Goal: Check status: Check status

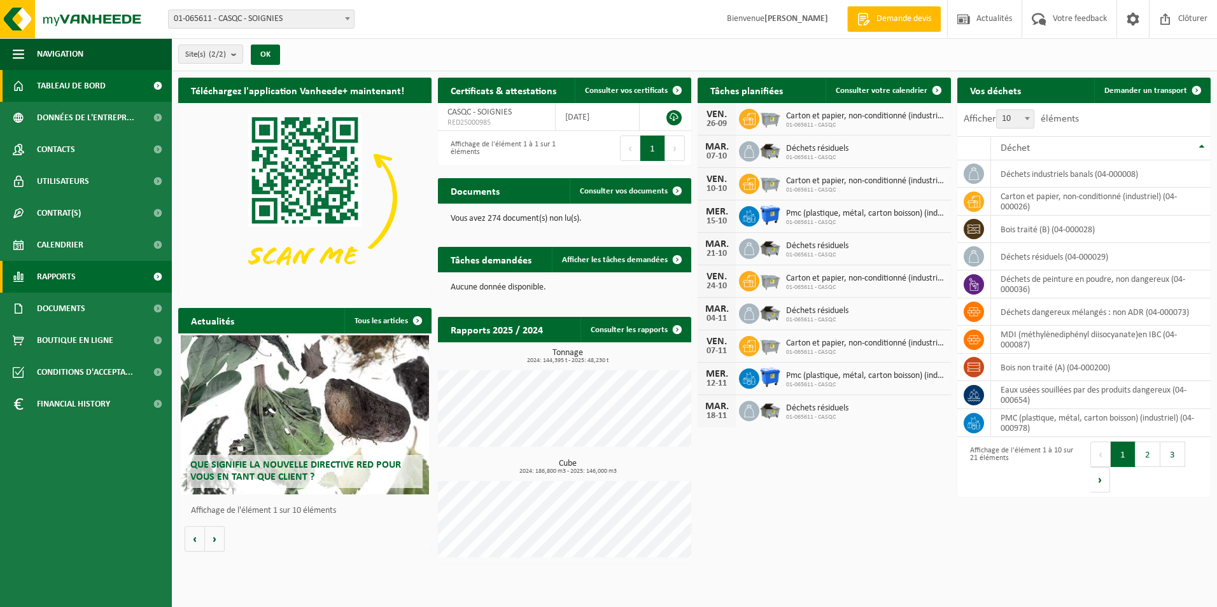
click at [62, 276] on span "Rapports" at bounding box center [56, 277] width 39 height 32
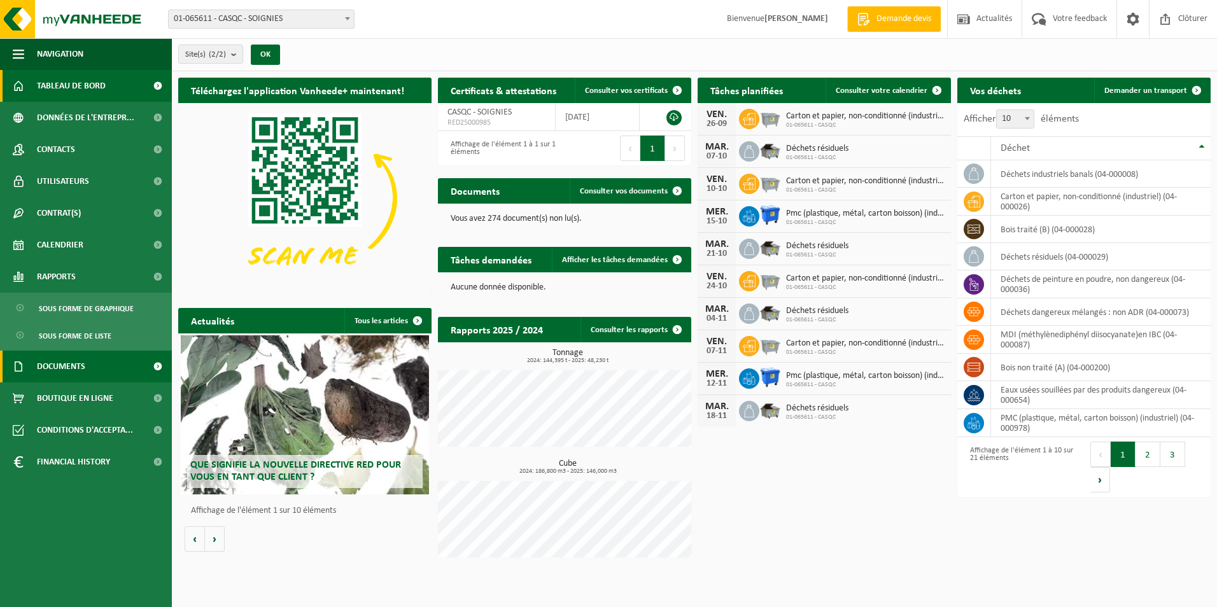
click at [63, 374] on span "Documents" at bounding box center [61, 367] width 48 height 32
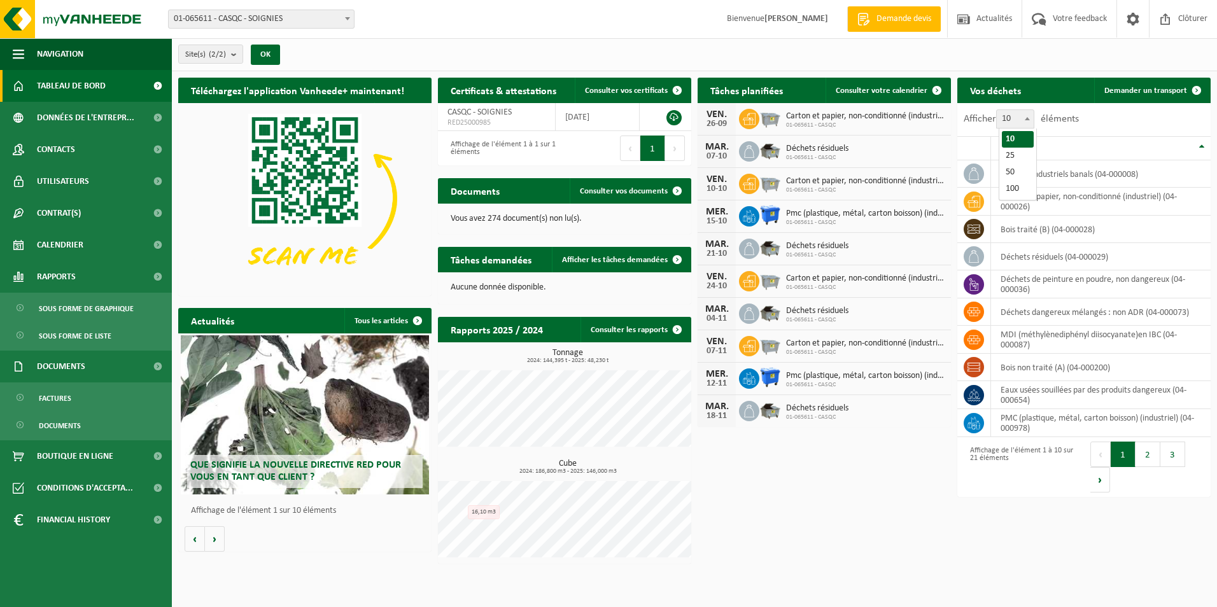
click at [1029, 116] on span at bounding box center [1027, 118] width 13 height 17
click at [1029, 110] on select "10 25 50 100" at bounding box center [1019, 109] width 38 height 1
select select "25"
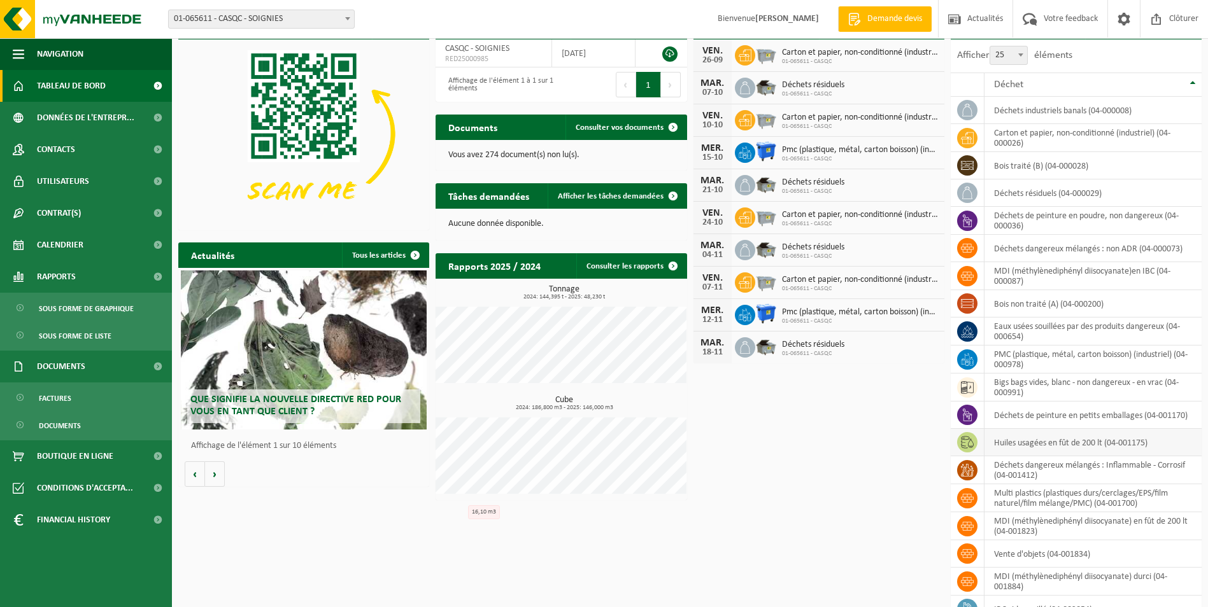
scroll to position [127, 0]
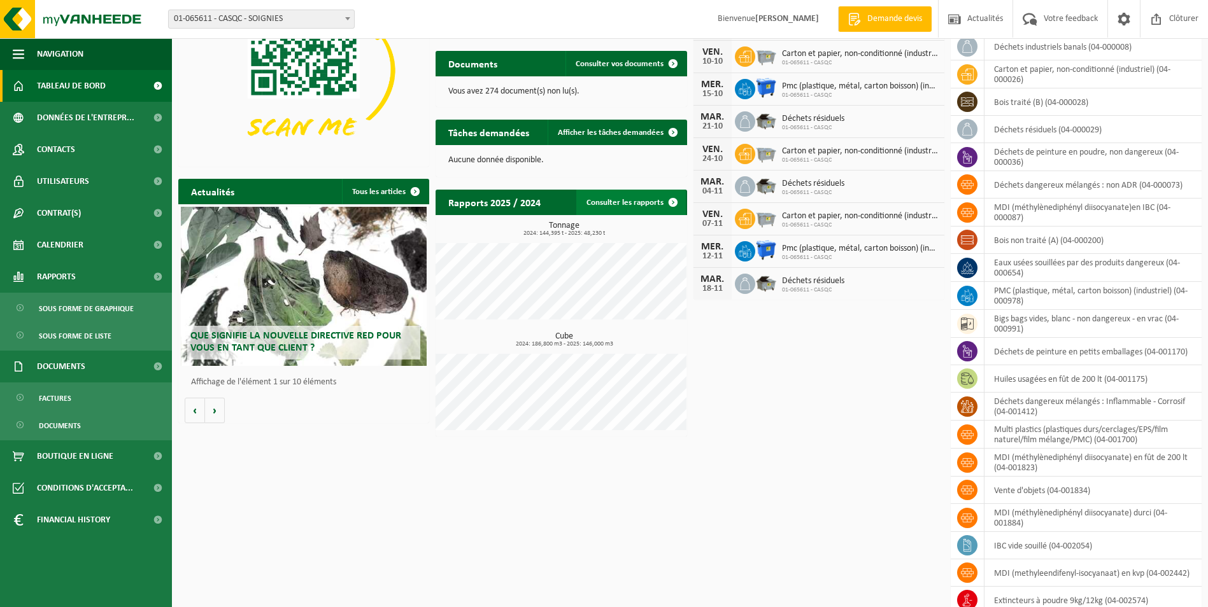
click at [607, 206] on link "Consulter les rapports" at bounding box center [630, 202] width 109 height 25
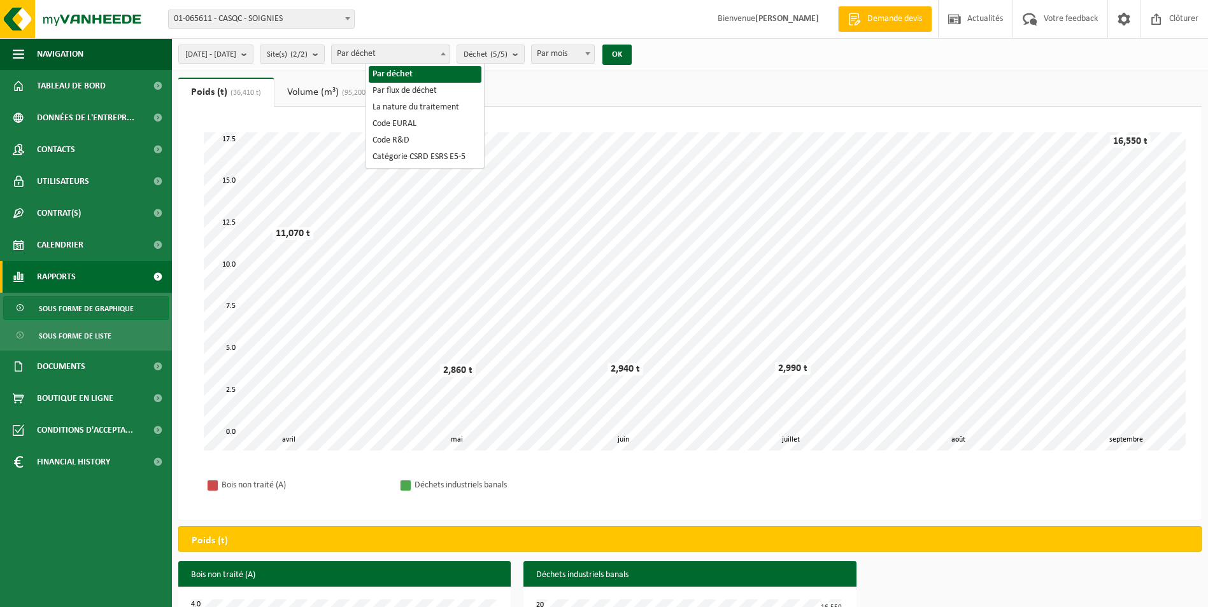
click at [449, 53] on span at bounding box center [443, 53] width 13 height 17
select select "3"
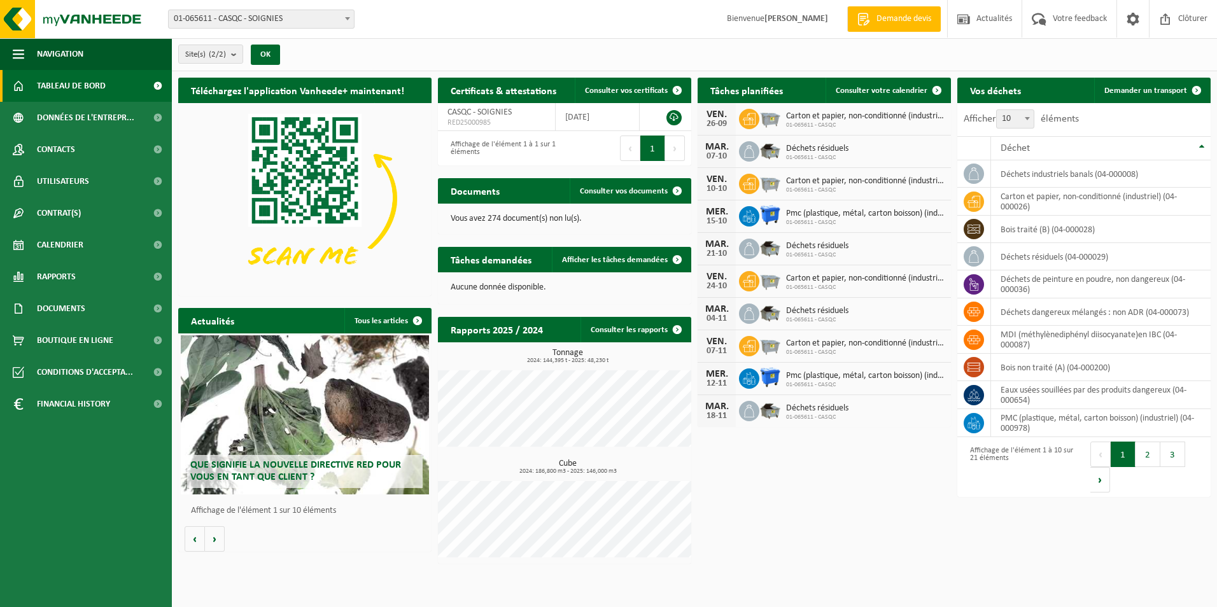
click at [1021, 116] on span "10" at bounding box center [1015, 119] width 37 height 18
click at [1021, 110] on select "10 25 50 100" at bounding box center [1019, 109] width 38 height 1
select select "100"
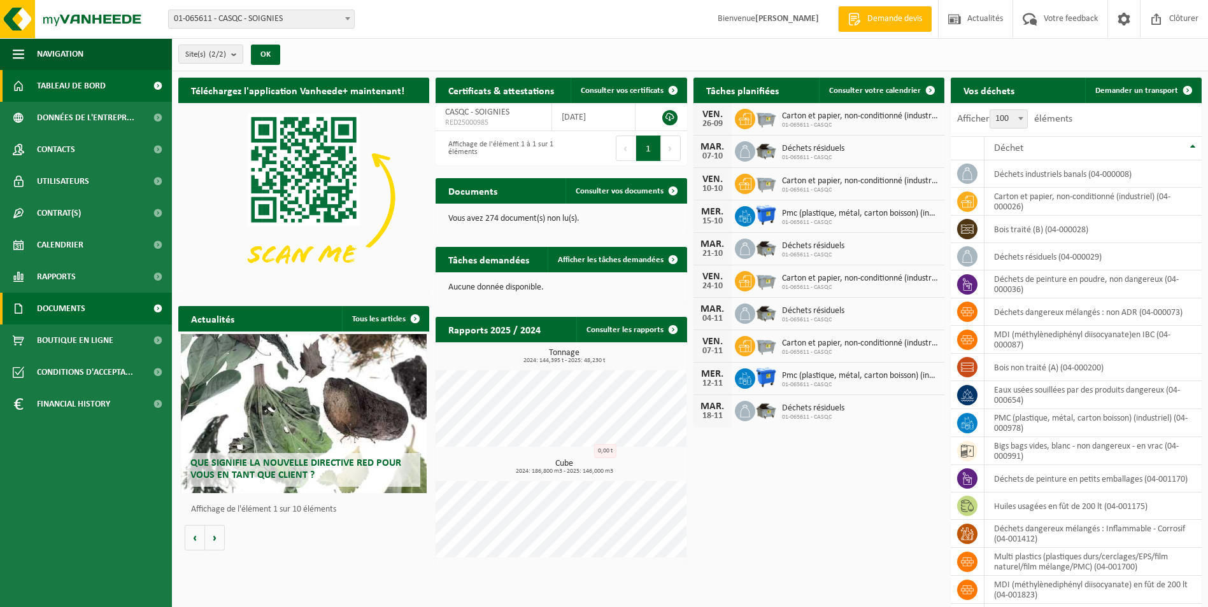
click at [43, 304] on span "Documents" at bounding box center [61, 309] width 48 height 32
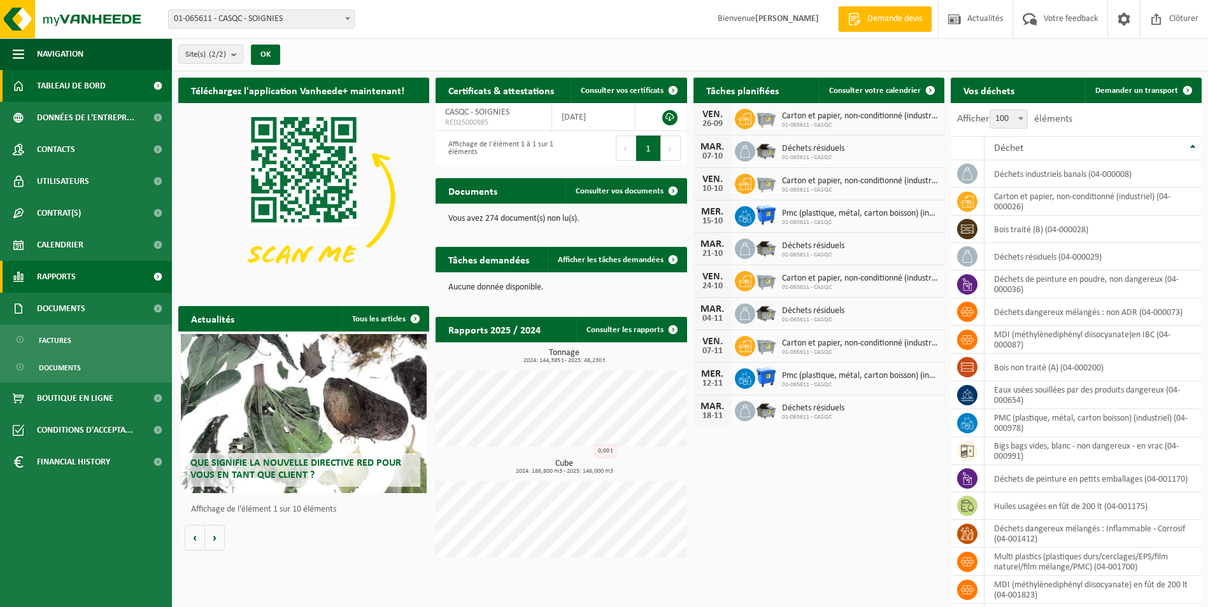
click at [45, 277] on span "Rapports" at bounding box center [56, 277] width 39 height 32
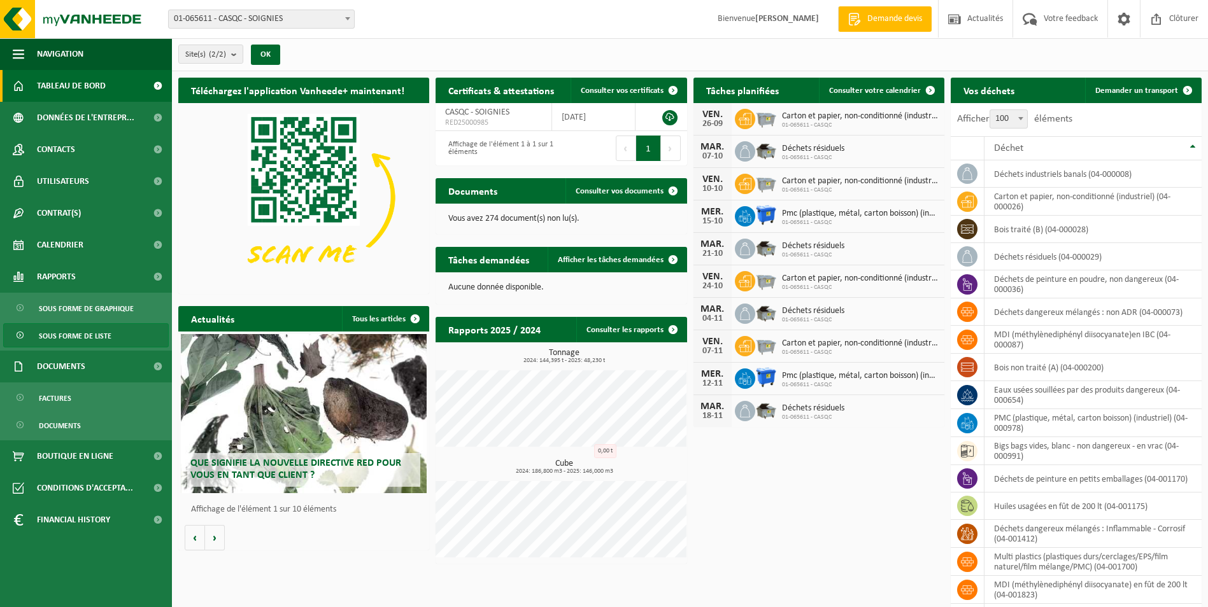
click at [101, 335] on span "Sous forme de liste" at bounding box center [75, 336] width 73 height 24
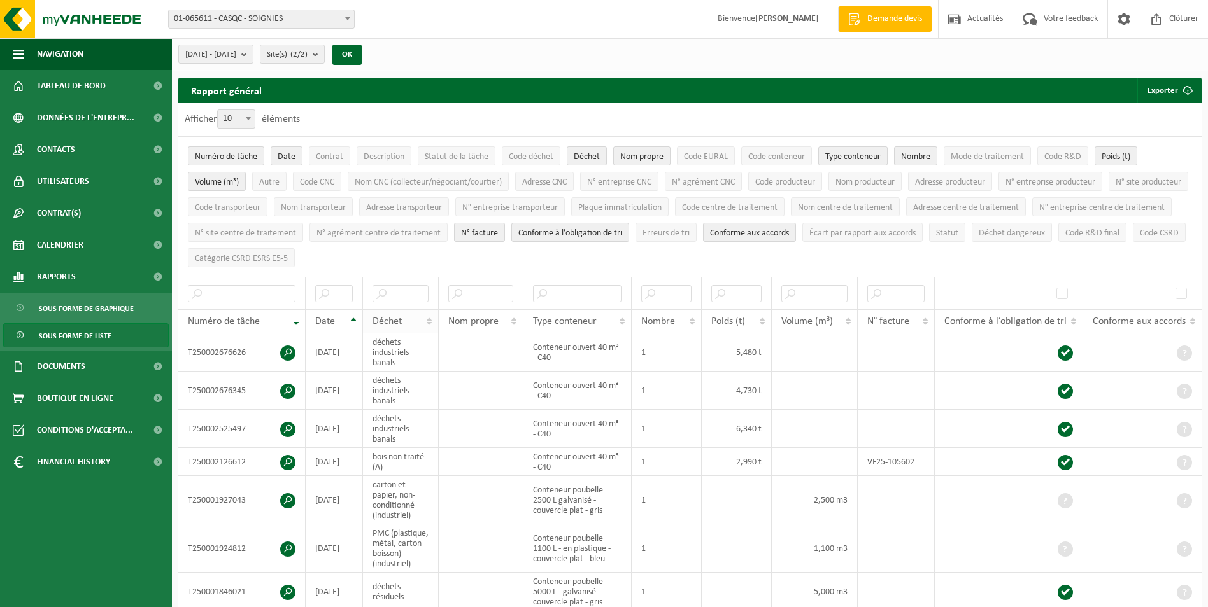
click at [432, 318] on th "Déchet" at bounding box center [401, 321] width 76 height 24
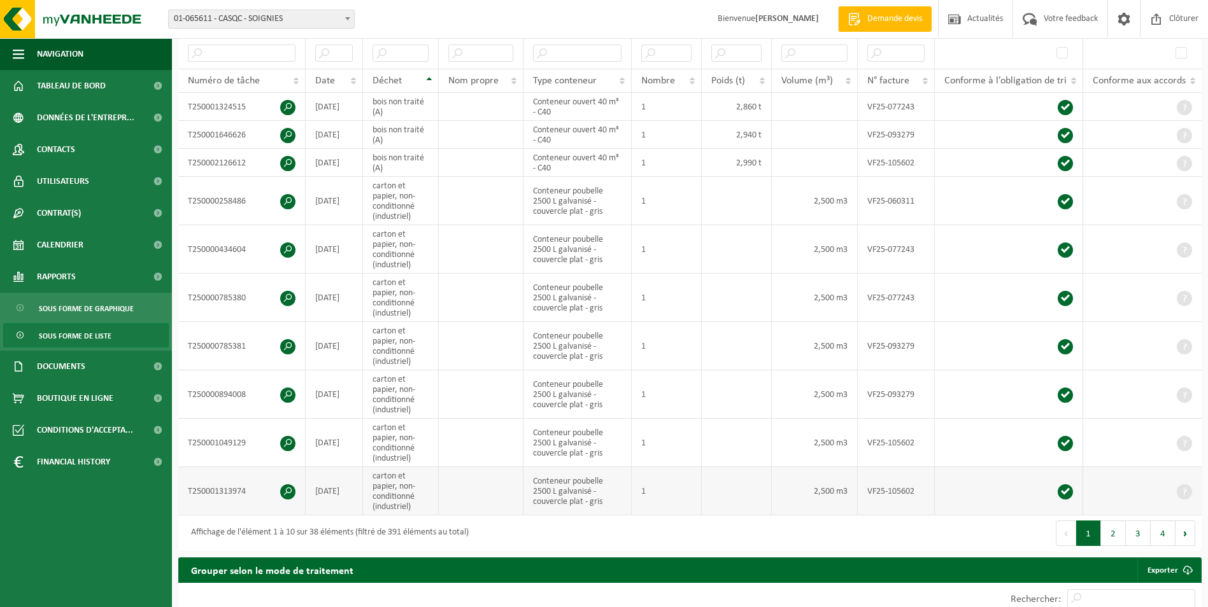
scroll to position [255, 0]
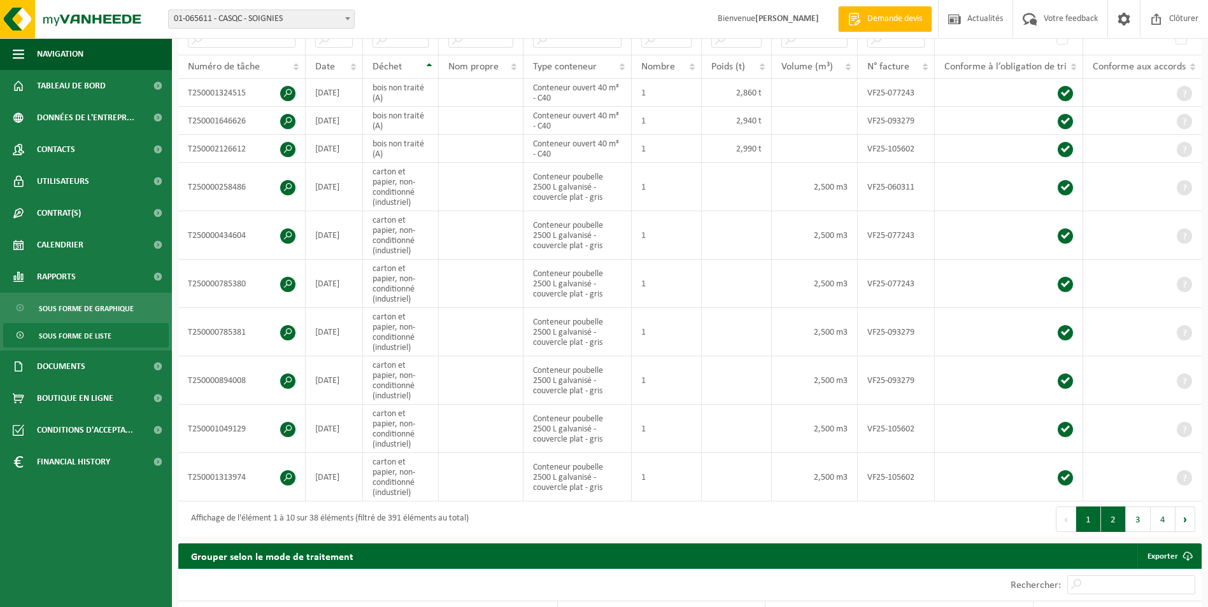
click at [1116, 517] on button "2" at bounding box center [1113, 519] width 25 height 25
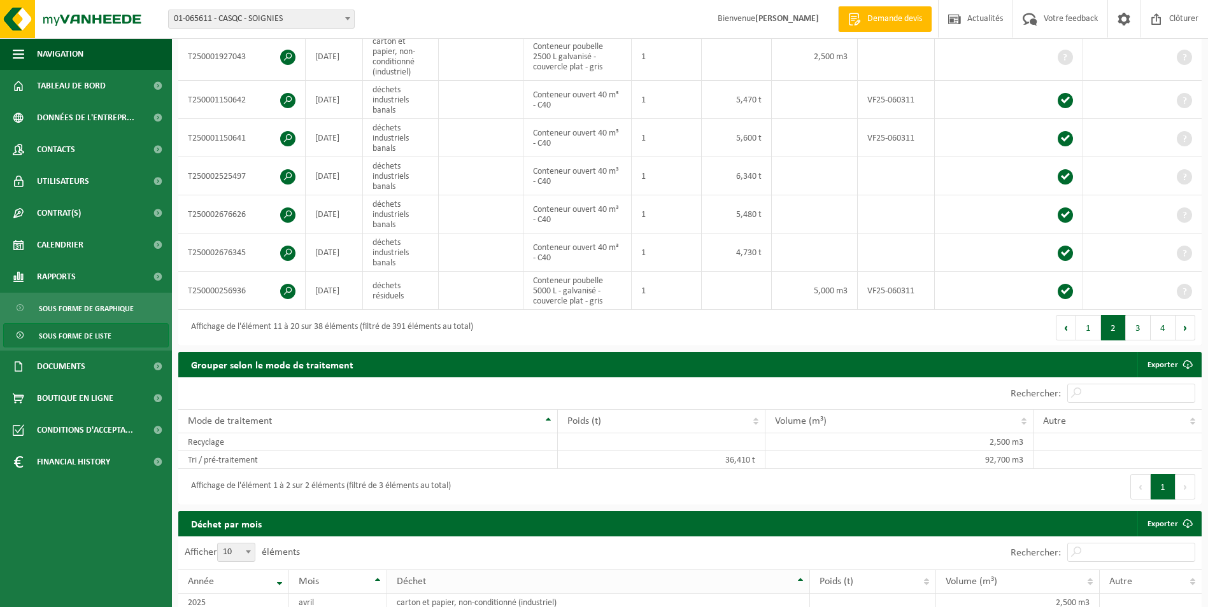
scroll to position [446, 0]
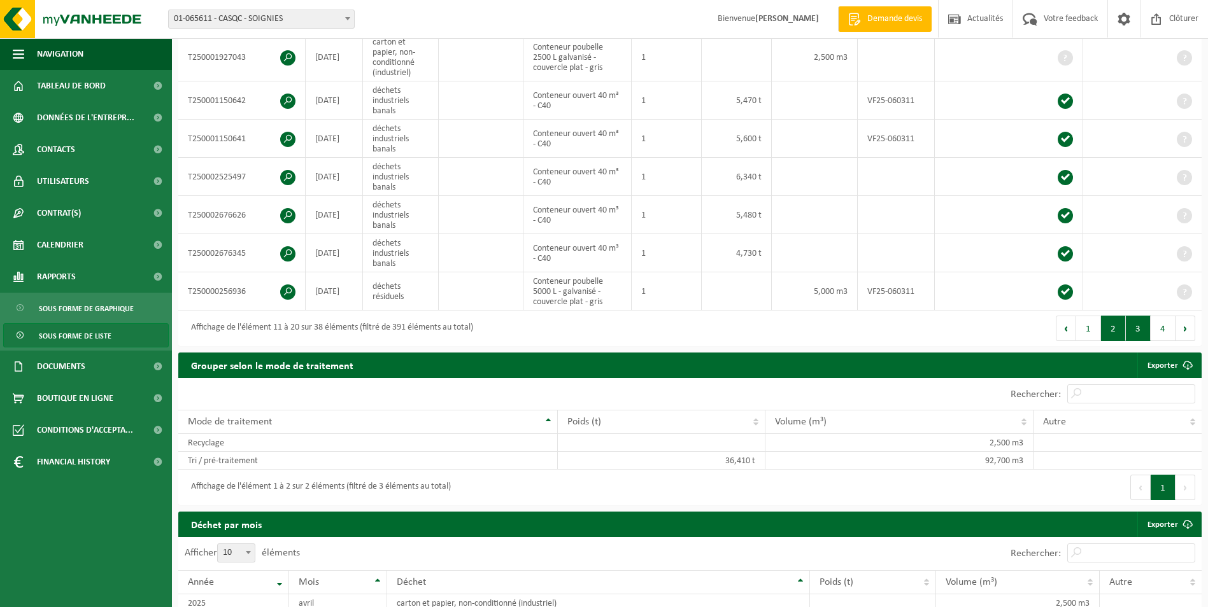
click at [1134, 329] on button "3" at bounding box center [1138, 328] width 25 height 25
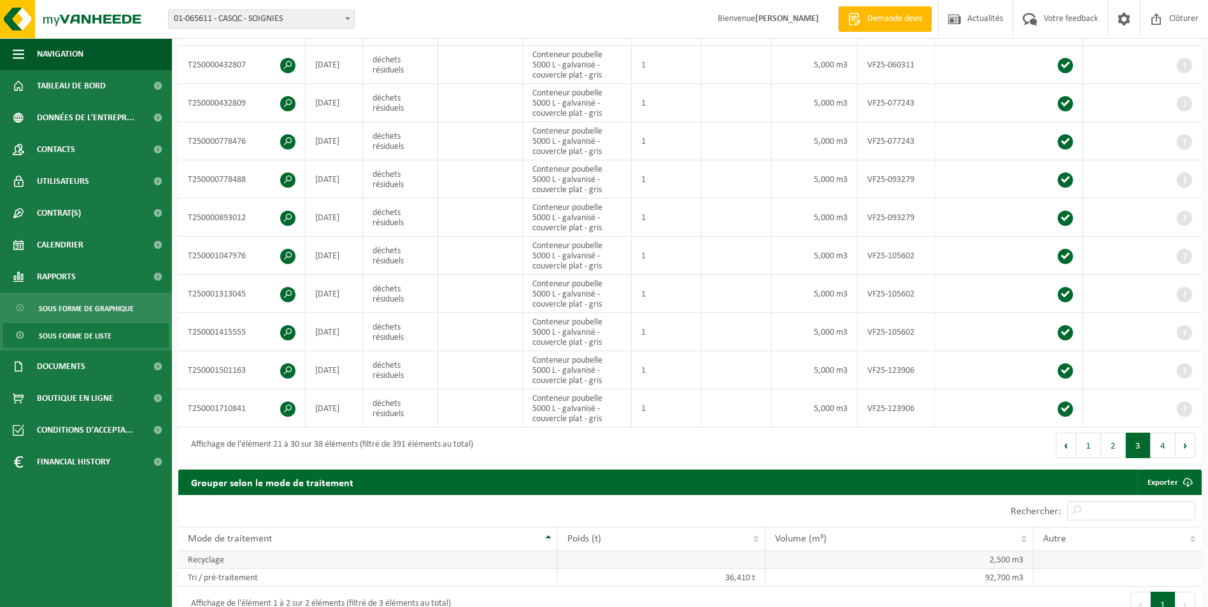
scroll to position [318, 0]
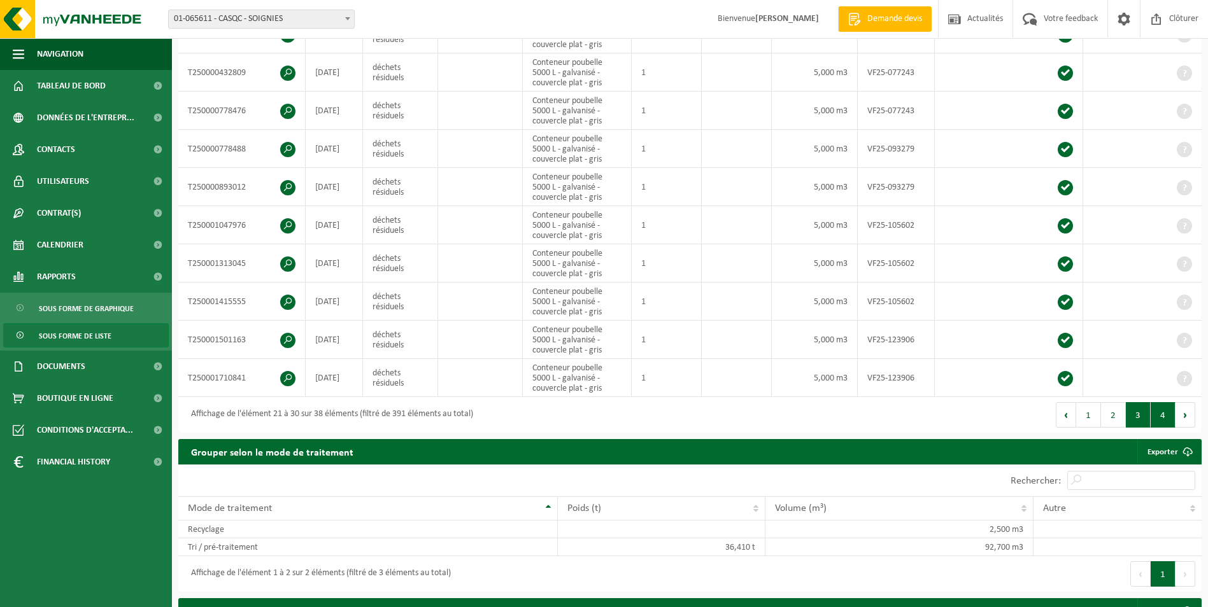
click at [1164, 410] on button "4" at bounding box center [1162, 414] width 25 height 25
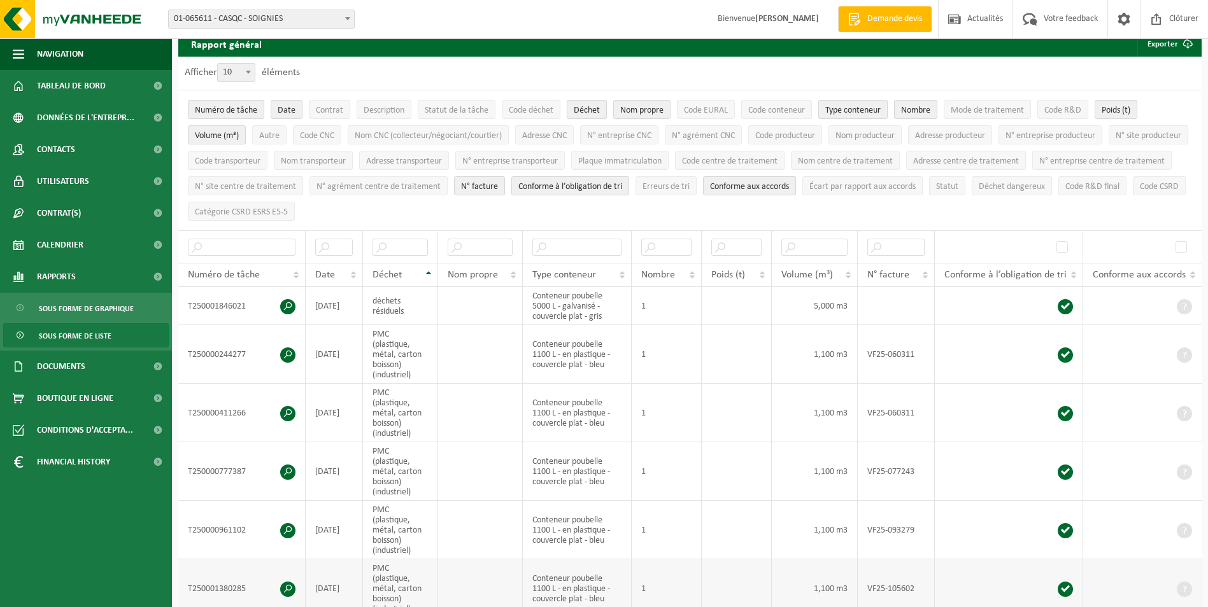
scroll to position [33, 0]
